Goal: Use online tool/utility: Use online tool/utility

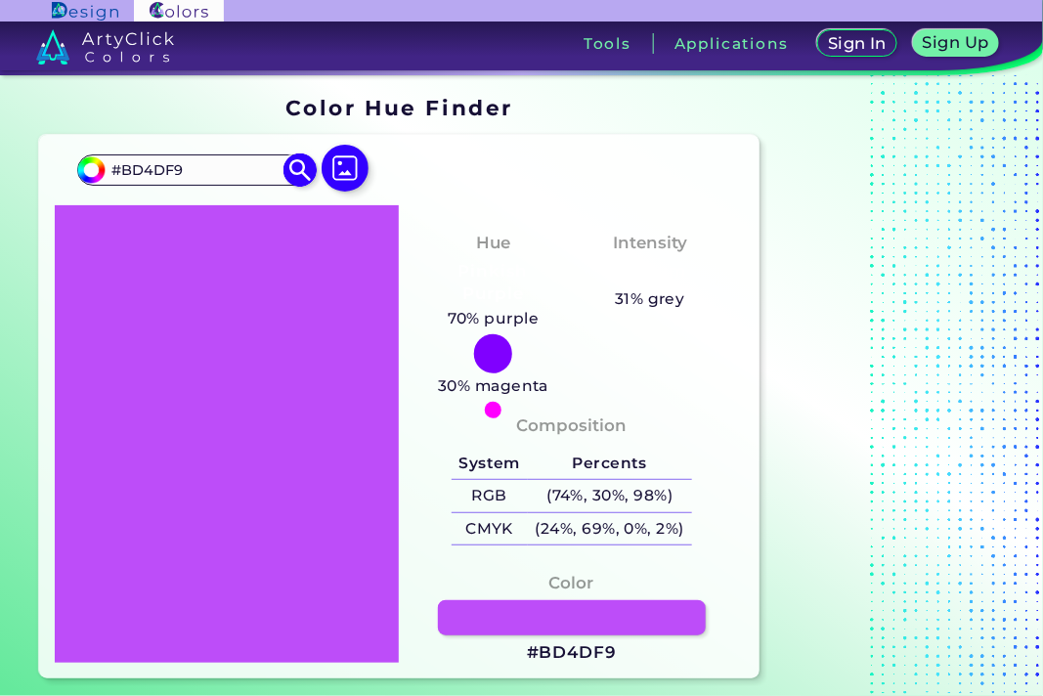
click at [186, 167] on input "#BD4DF9" at bounding box center [196, 169] width 182 height 26
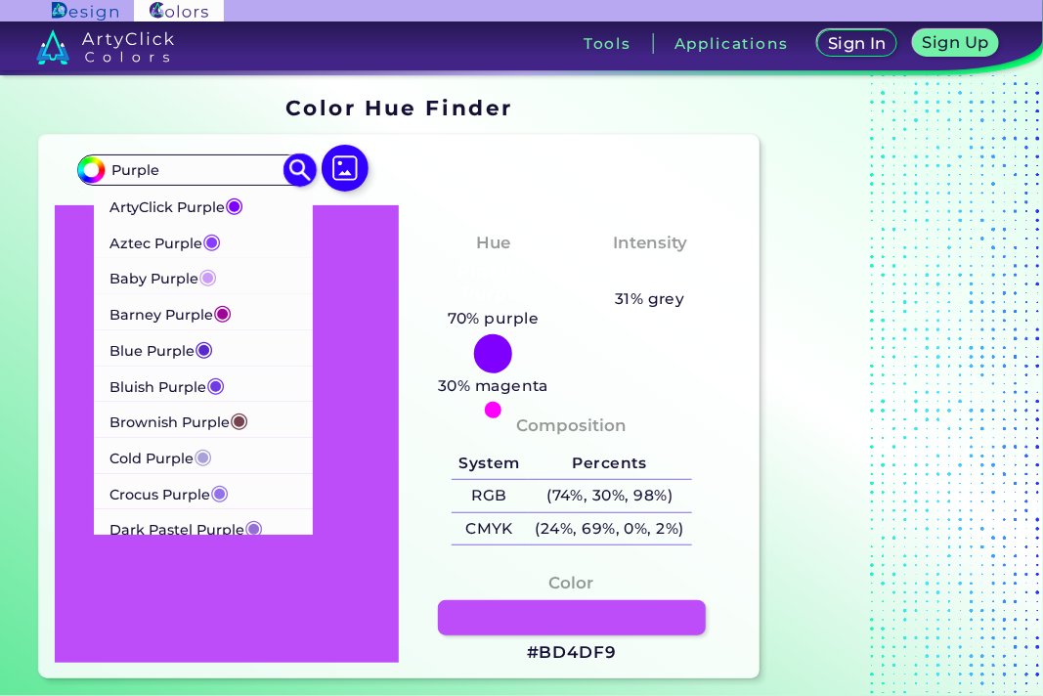
type input "Purple"
click at [196, 170] on input "Purple" at bounding box center [196, 169] width 182 height 26
click at [254, 116] on div "Color Hue Finder" at bounding box center [399, 108] width 736 height 38
click at [307, 162] on img at bounding box center [300, 170] width 34 height 34
click at [705, 119] on div "Color Hue Finder" at bounding box center [399, 108] width 736 height 38
